Goal: Browse casually: Explore the website without a specific task or goal

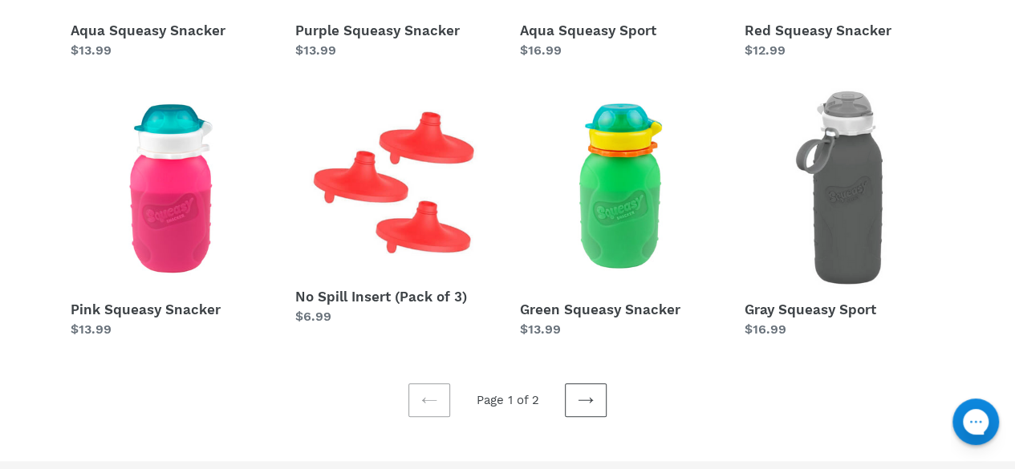
scroll to position [687, 0]
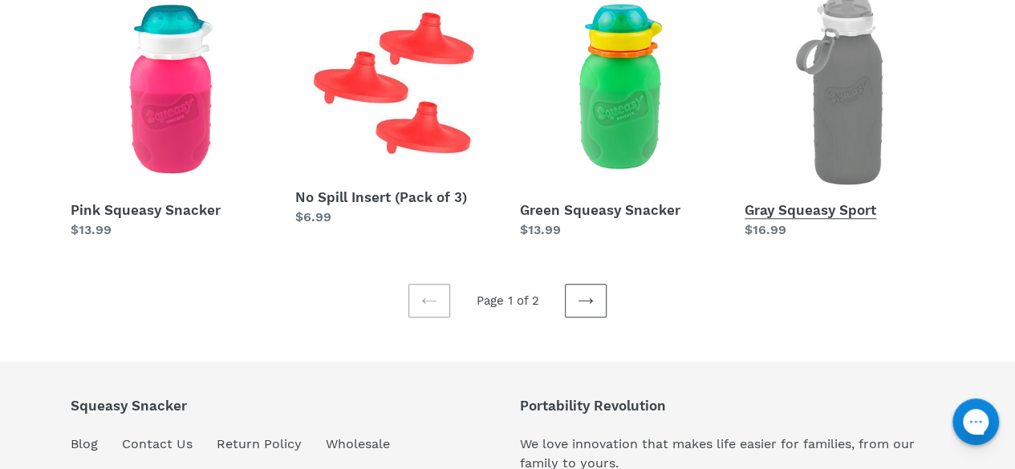
click at [844, 132] on link "Gray Squeasy Sport" at bounding box center [844, 114] width 201 height 251
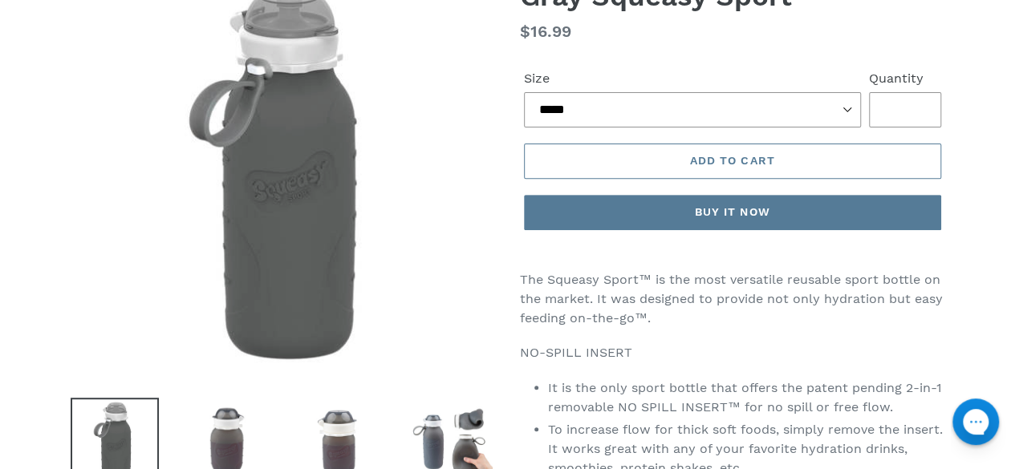
scroll to position [241, 0]
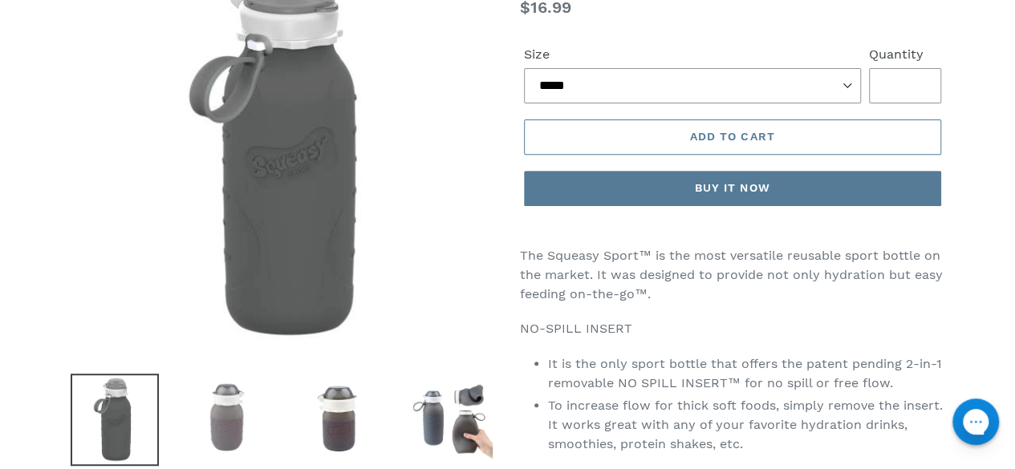
click at [220, 412] on img at bounding box center [227, 418] width 88 height 88
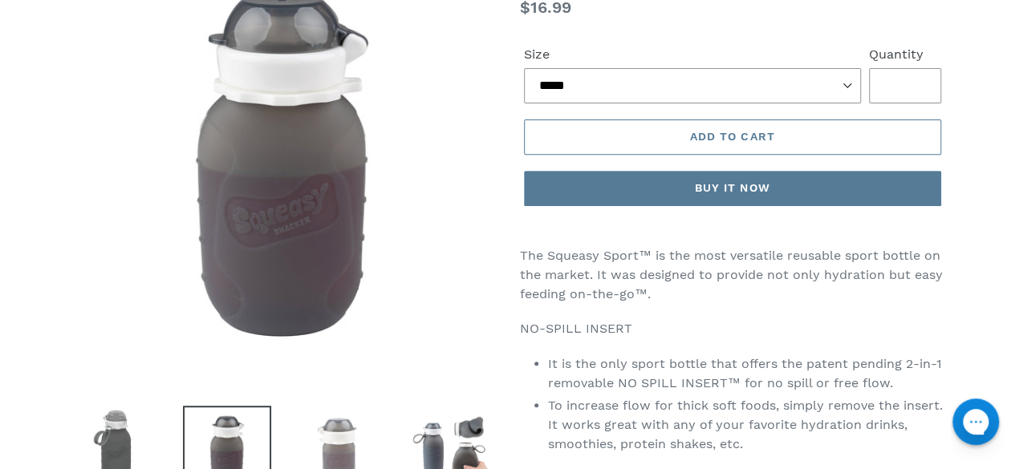
click at [335, 424] on img at bounding box center [339, 450] width 88 height 88
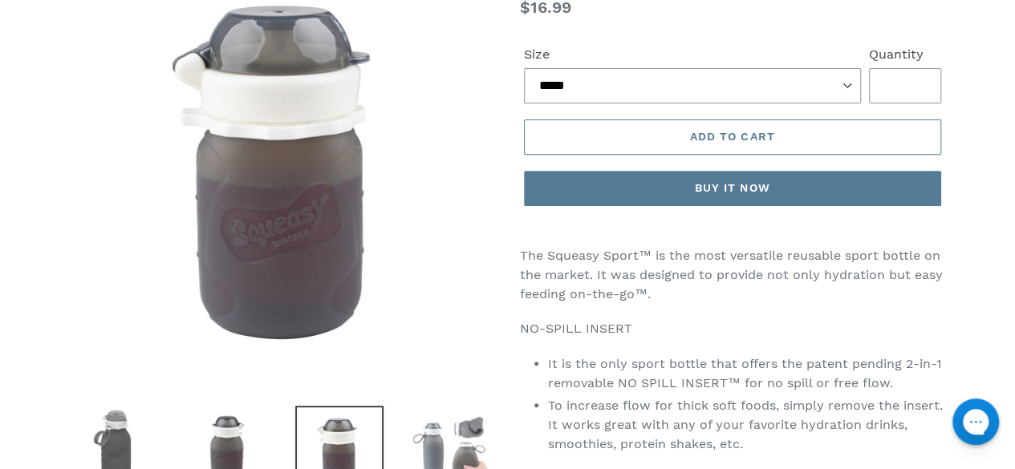
drag, startPoint x: 448, startPoint y: 432, endPoint x: 433, endPoint y: 429, distance: 14.6
click at [448, 432] on img at bounding box center [452, 450] width 88 height 88
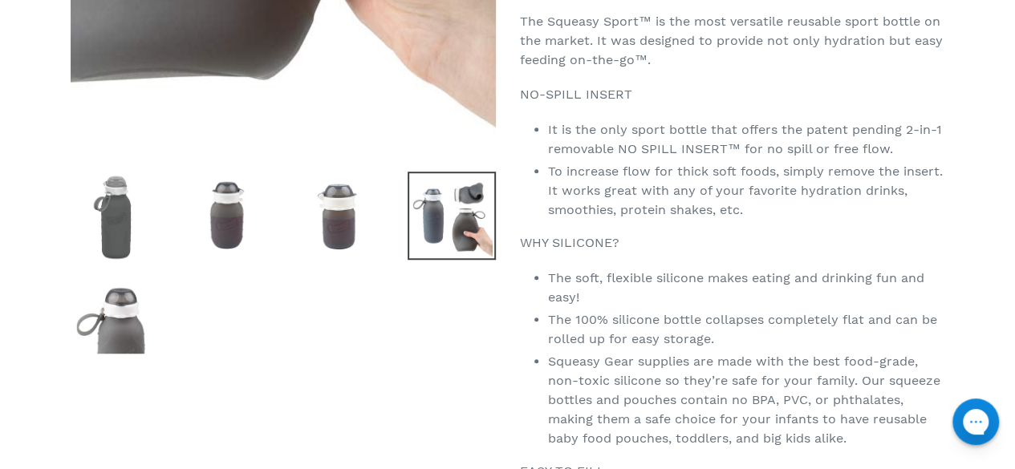
scroll to position [562, 0]
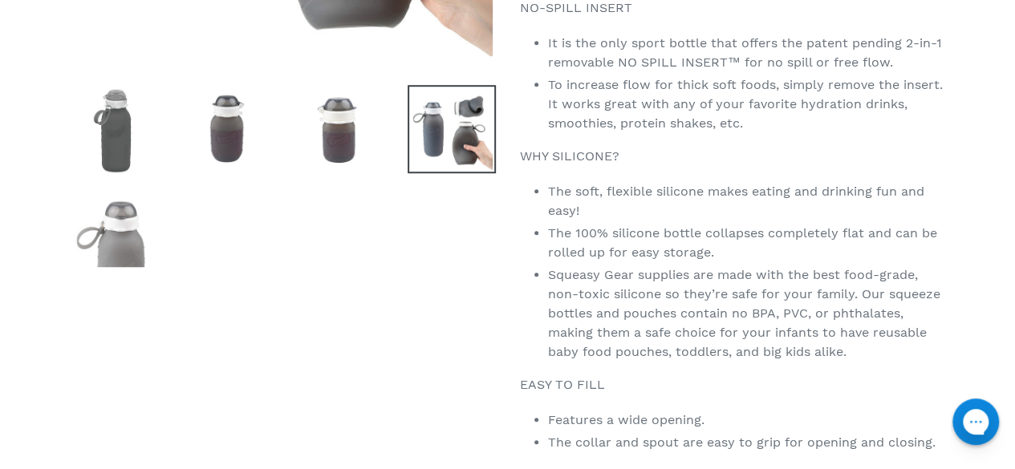
click at [112, 216] on img at bounding box center [115, 226] width 88 height 88
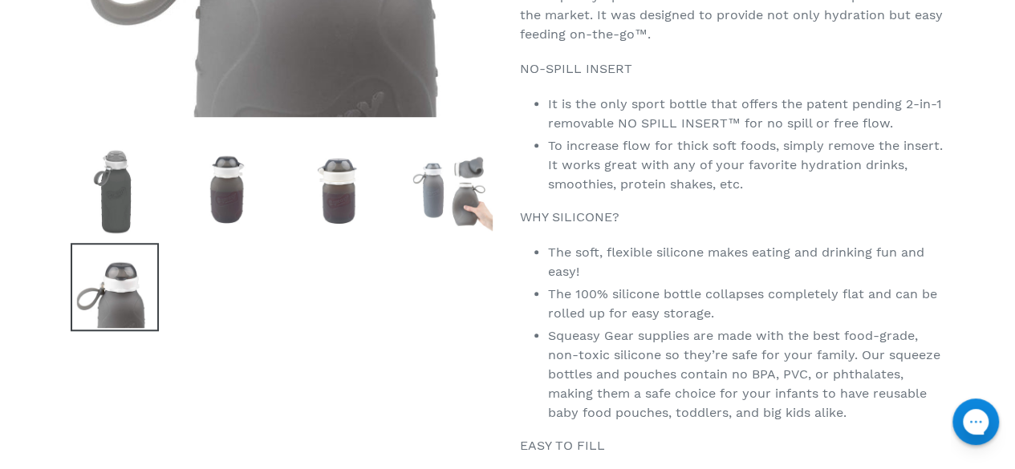
scroll to position [481, 0]
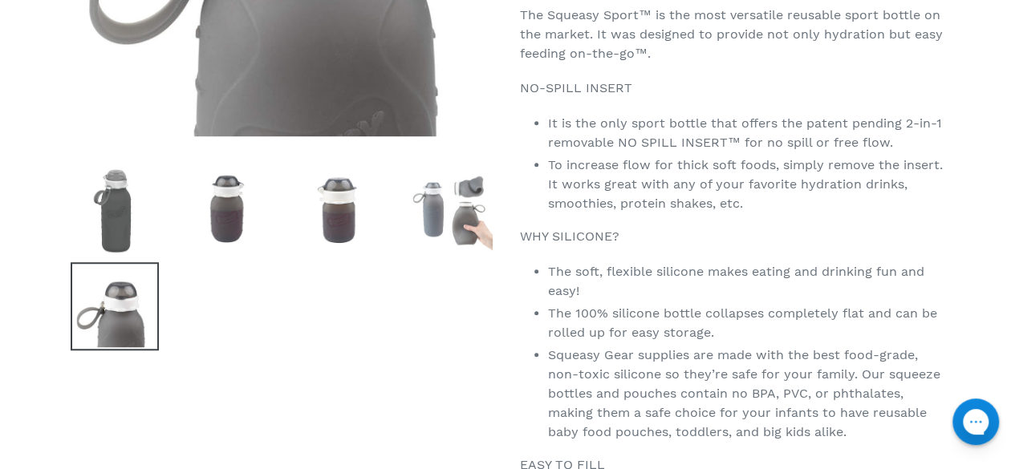
click at [468, 224] on img at bounding box center [452, 209] width 88 height 88
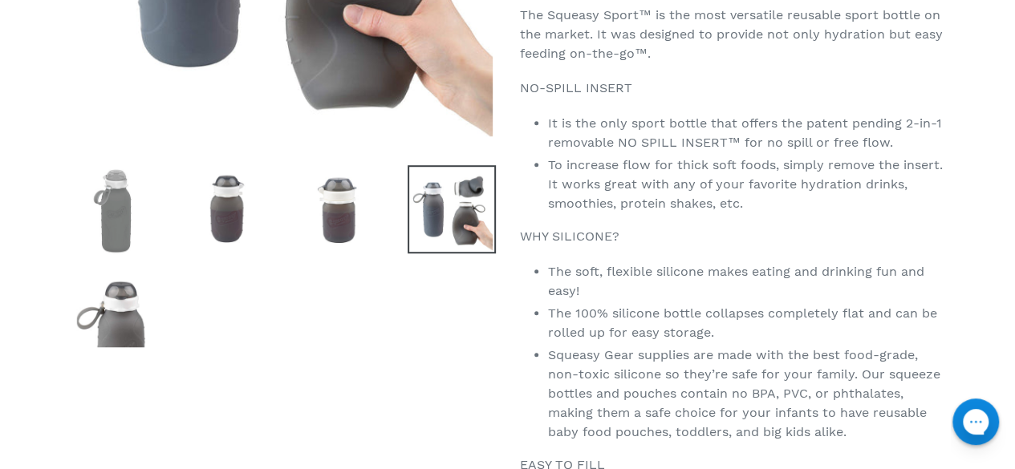
click at [139, 218] on img at bounding box center [115, 211] width 88 height 92
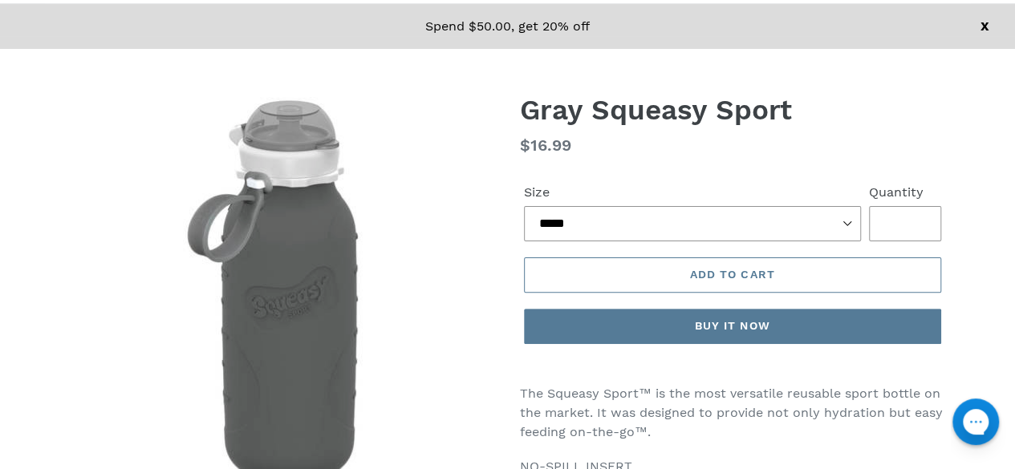
scroll to position [0, 0]
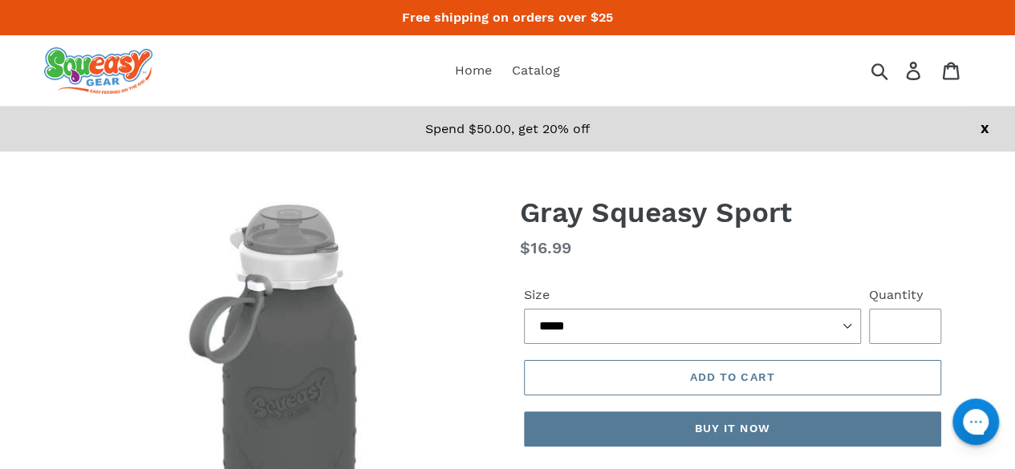
click at [121, 70] on img at bounding box center [98, 70] width 108 height 47
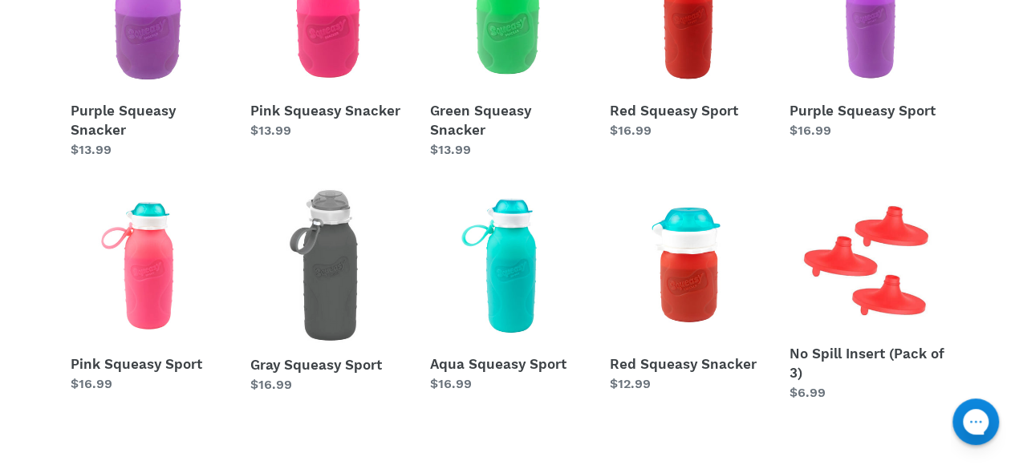
scroll to position [722, 0]
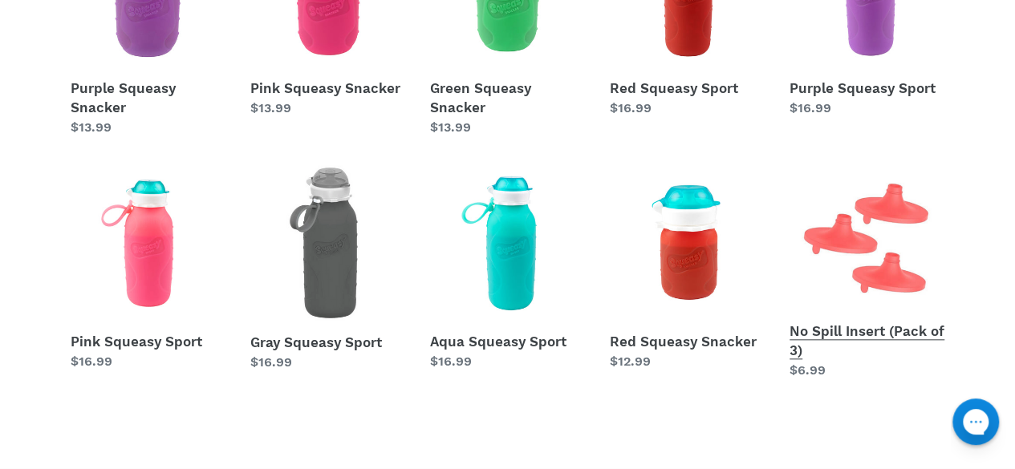
click at [850, 243] on link "No Spill Insert (Pack of 3)" at bounding box center [867, 272] width 156 height 215
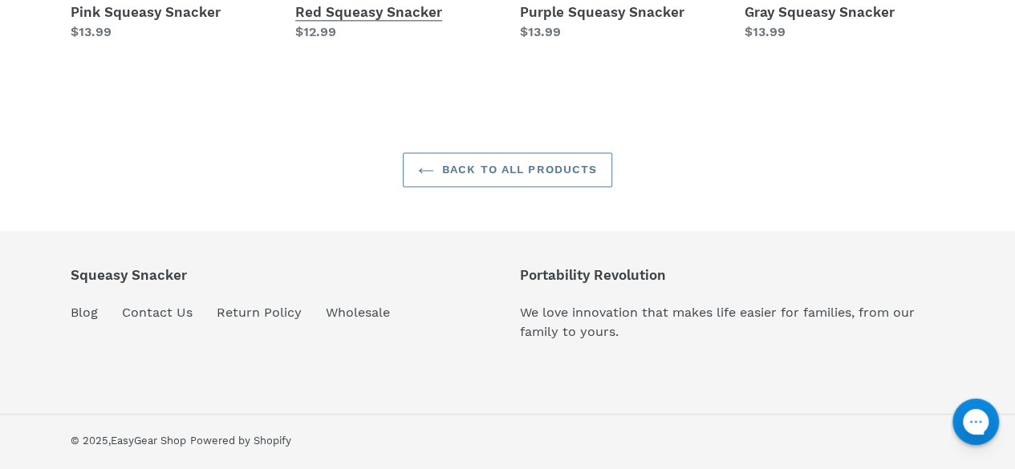
scroll to position [1005, 0]
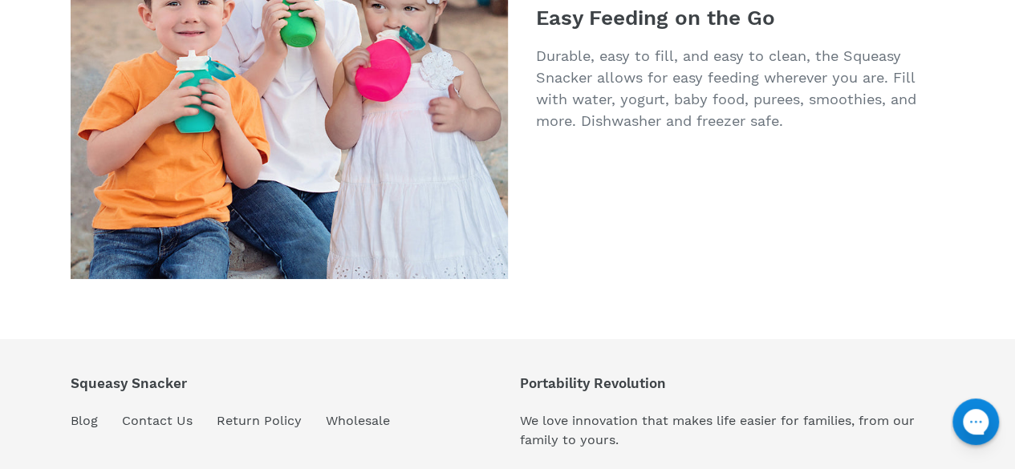
scroll to position [3012, 0]
